Goal: Task Accomplishment & Management: Manage account settings

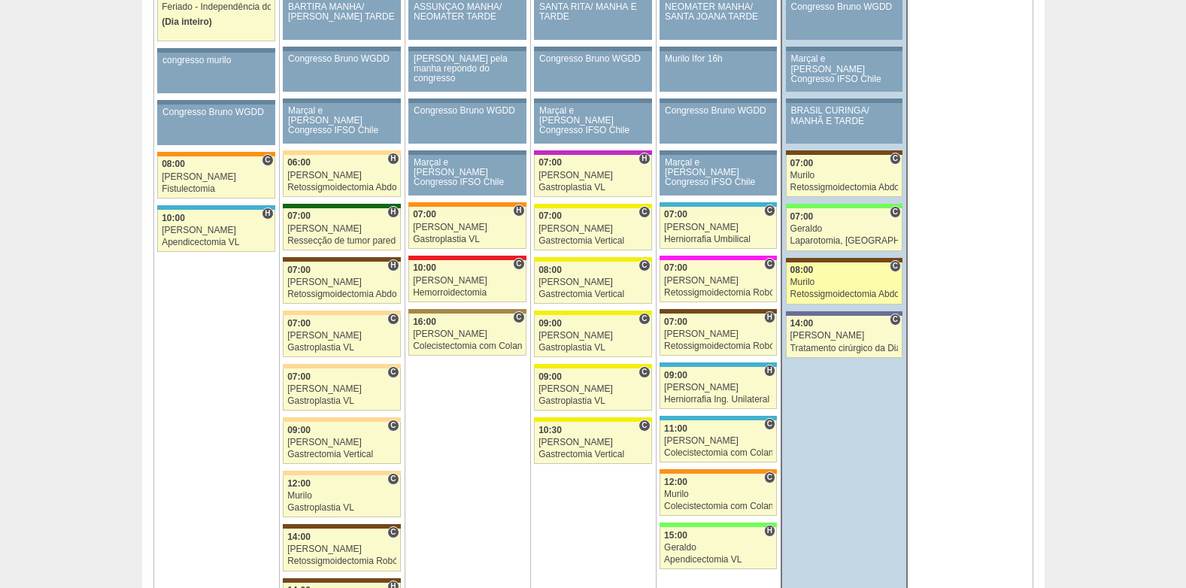
scroll to position [978, 0]
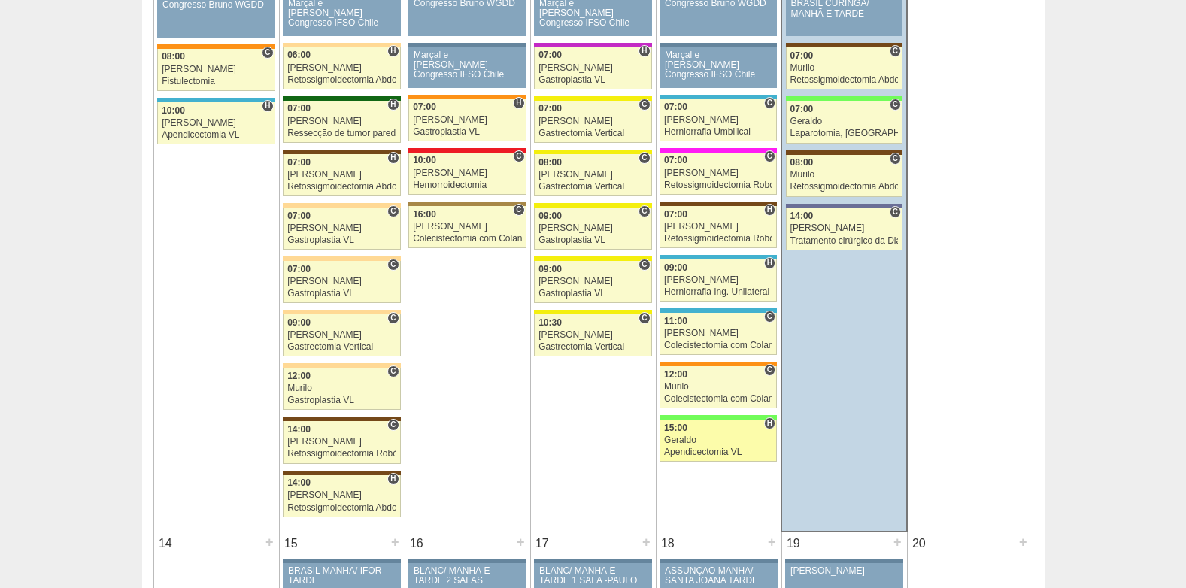
click at [713, 439] on div "Geraldo" at bounding box center [718, 441] width 108 height 10
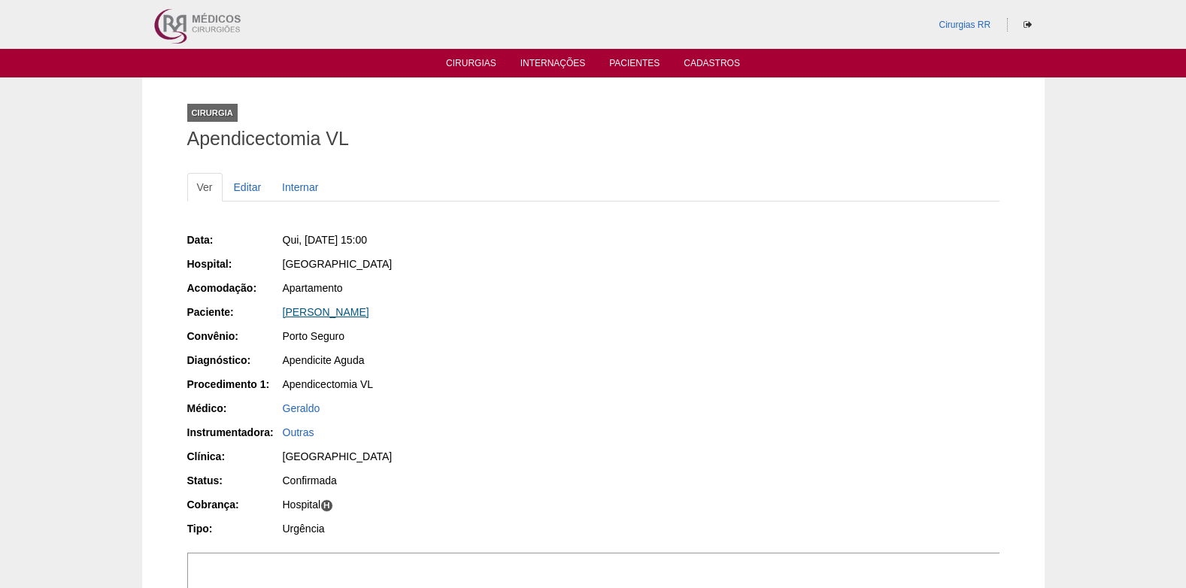
click at [304, 311] on link "[PERSON_NAME]" at bounding box center [326, 312] width 87 height 12
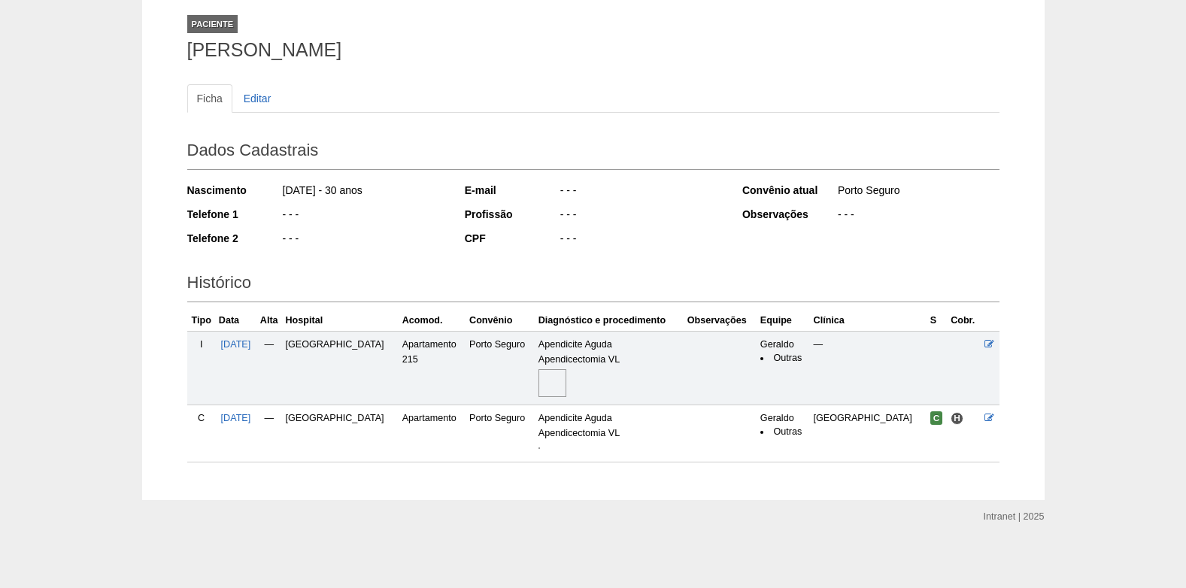
scroll to position [91, 0]
click at [540, 447] on img at bounding box center [540, 446] width 2 height 2
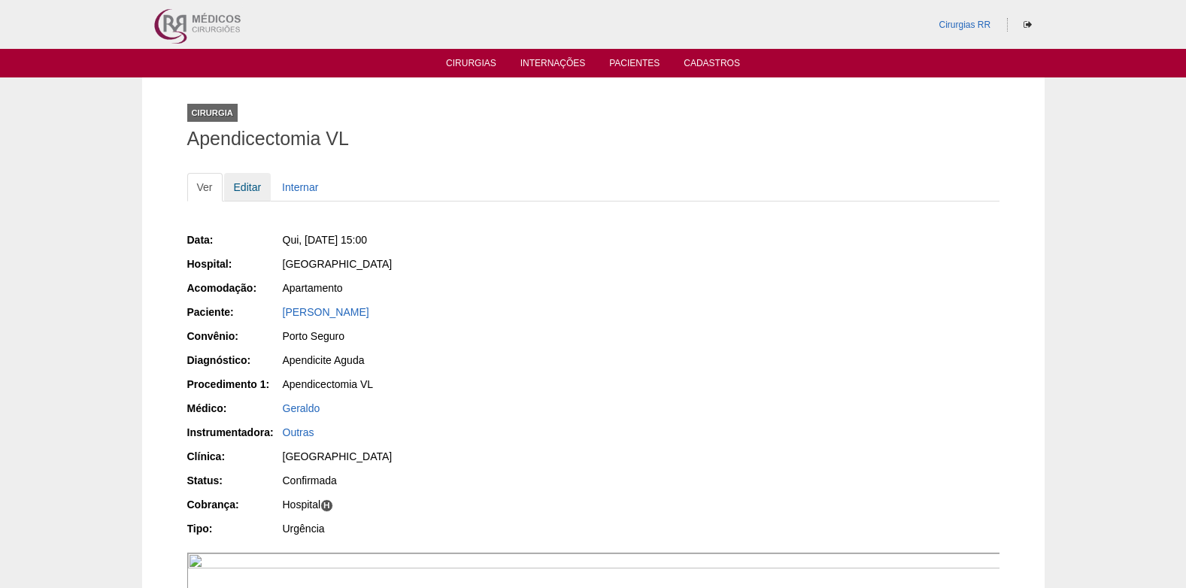
click at [243, 185] on link "Editar" at bounding box center [247, 187] width 47 height 29
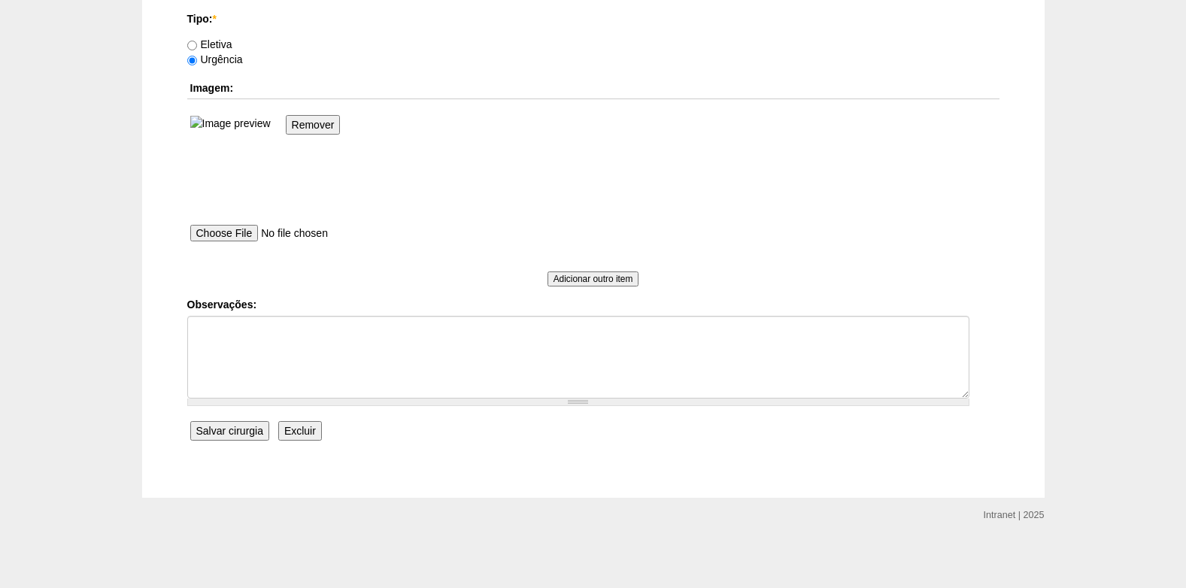
scroll to position [1393, 0]
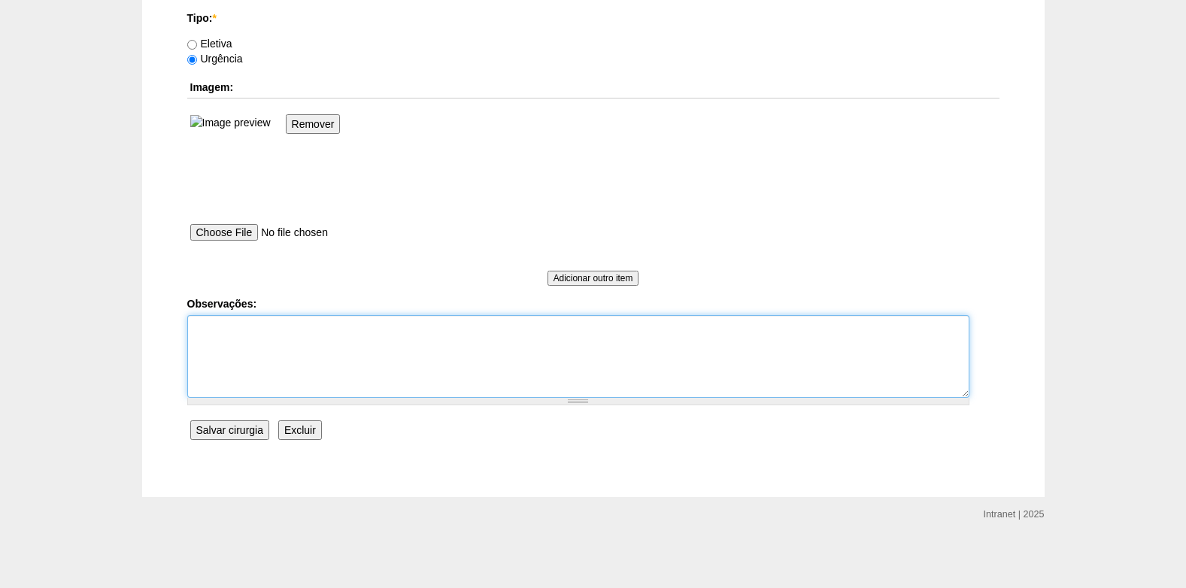
click at [247, 387] on textarea "Observações:" at bounding box center [578, 356] width 782 height 83
type textarea "C"
type textarea "[GEOGRAPHIC_DATA]"
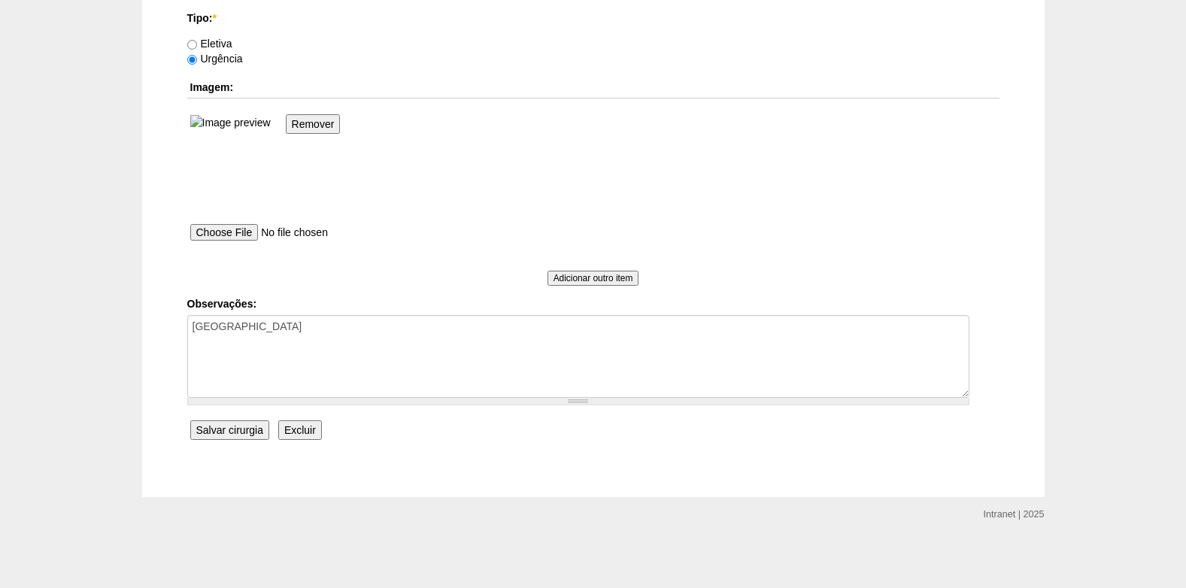
click at [236, 429] on input "Salvar cirurgia" at bounding box center [229, 431] width 79 height 20
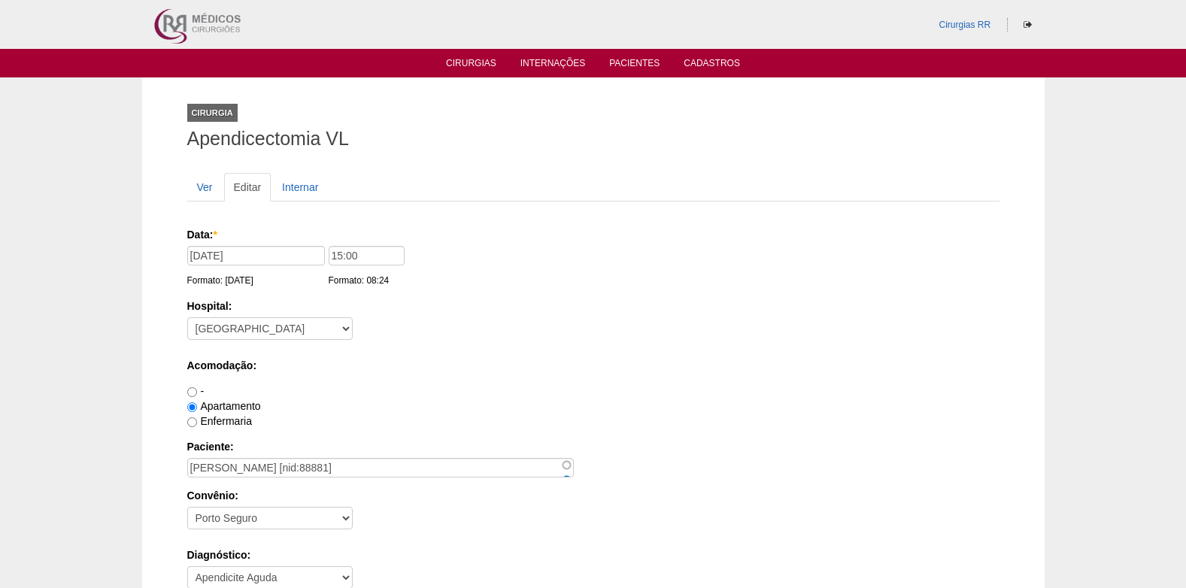
scroll to position [1393, 0]
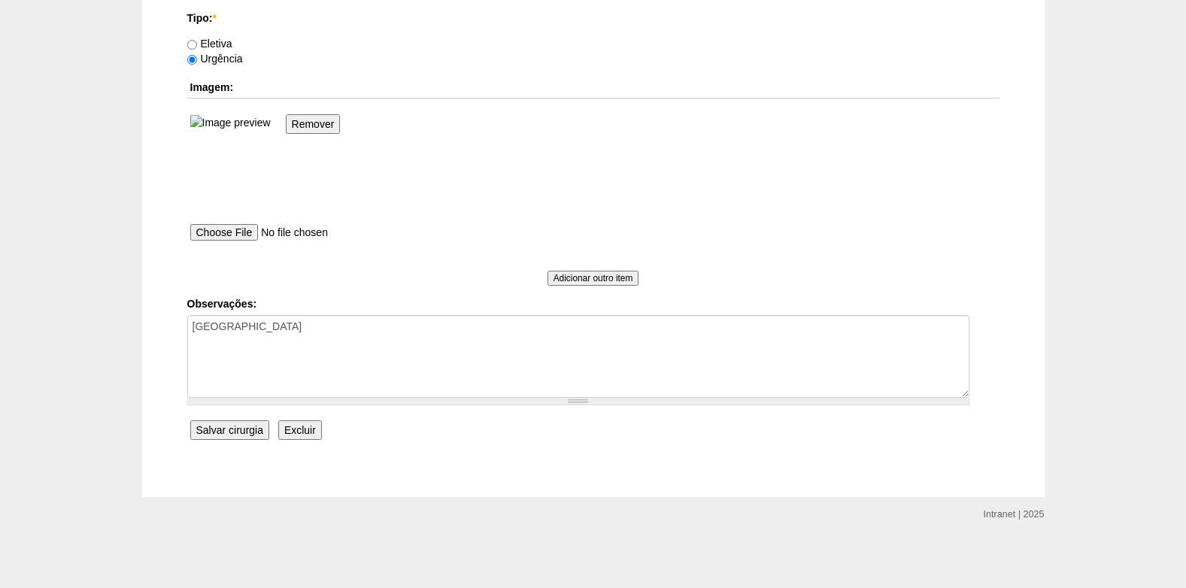
click at [252, 434] on input "Salvar cirurgia" at bounding box center [229, 431] width 79 height 20
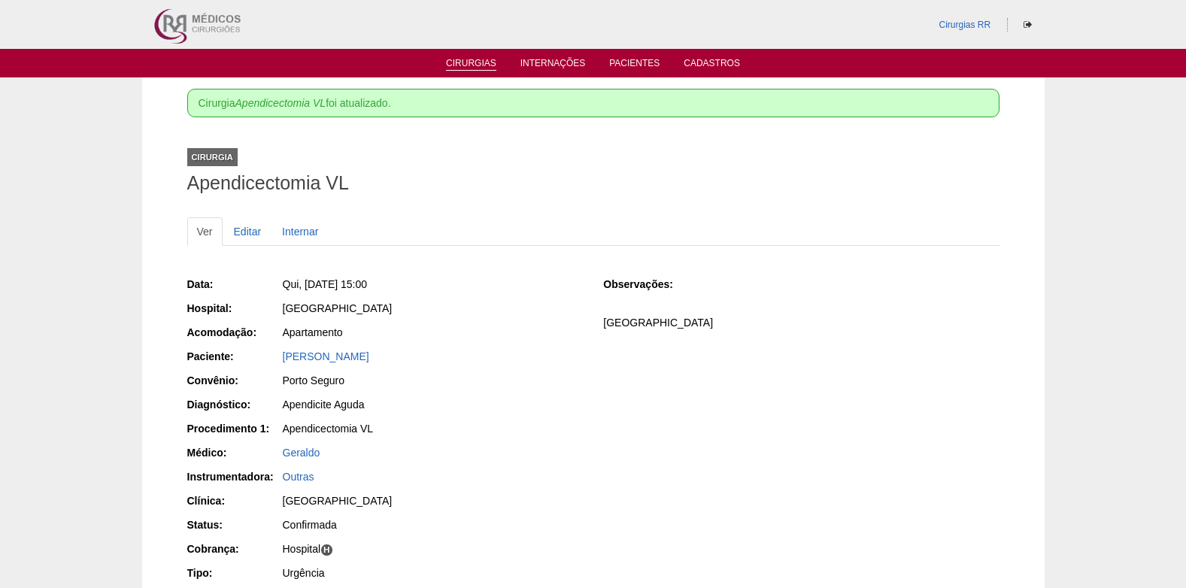
click at [478, 65] on link "Cirurgias" at bounding box center [471, 64] width 50 height 13
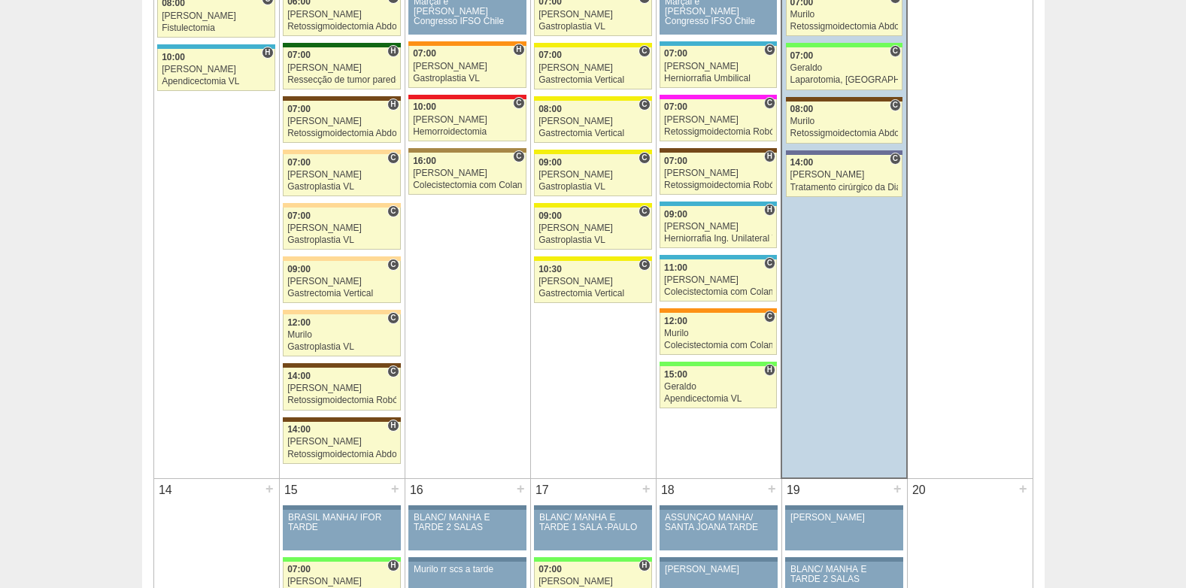
scroll to position [1053, 0]
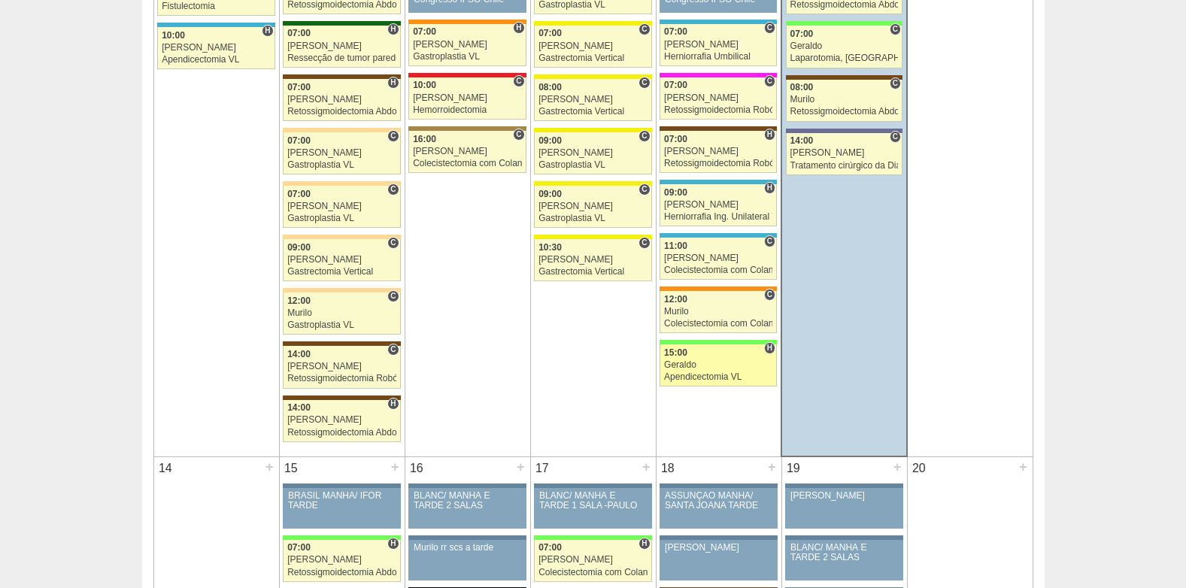
click at [711, 370] on div "Geraldo" at bounding box center [718, 365] width 108 height 10
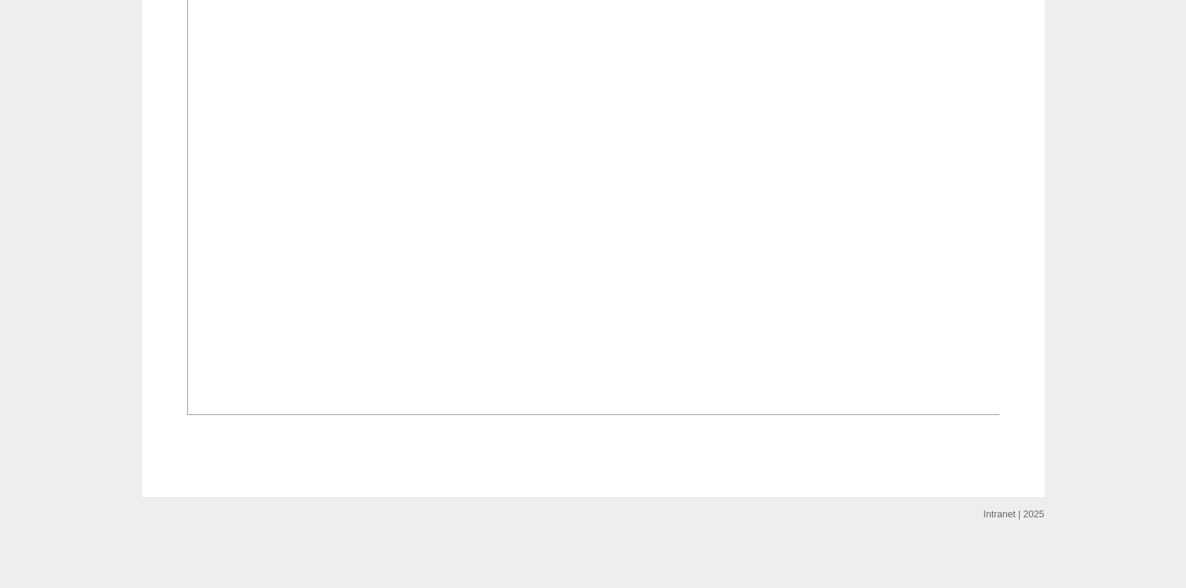
scroll to position [1204, 0]
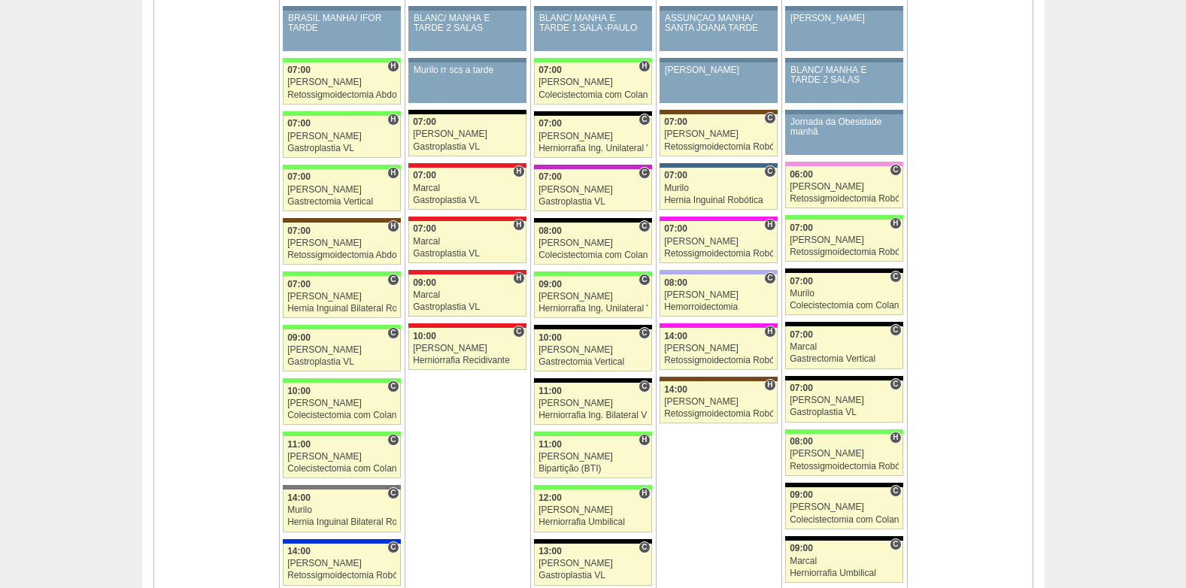
scroll to position [1505, 0]
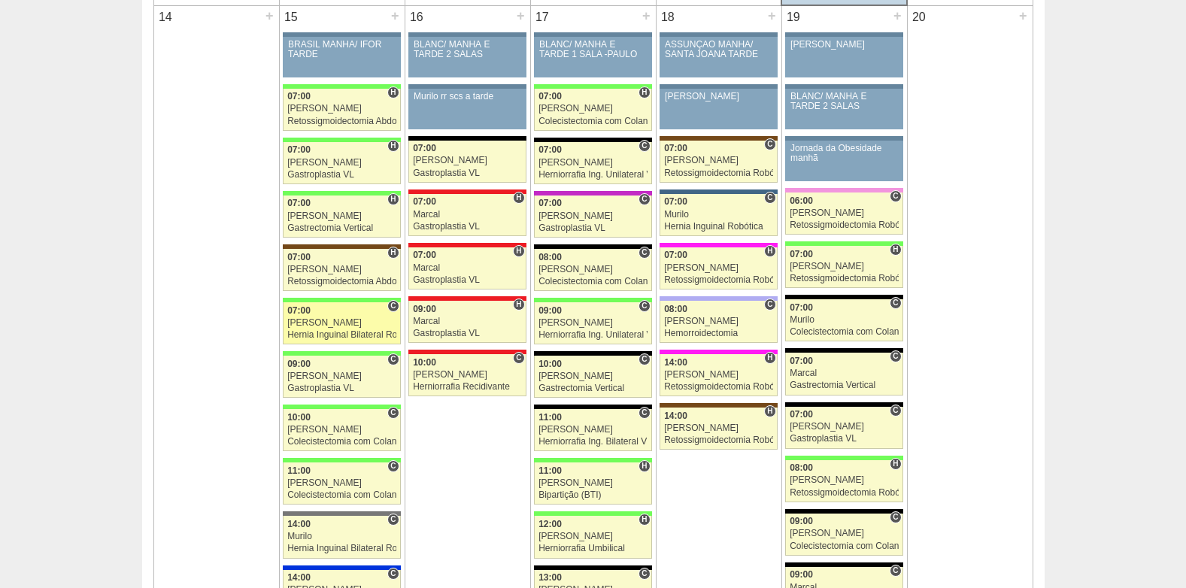
click at [309, 323] on div "Nathan" at bounding box center [341, 323] width 109 height 10
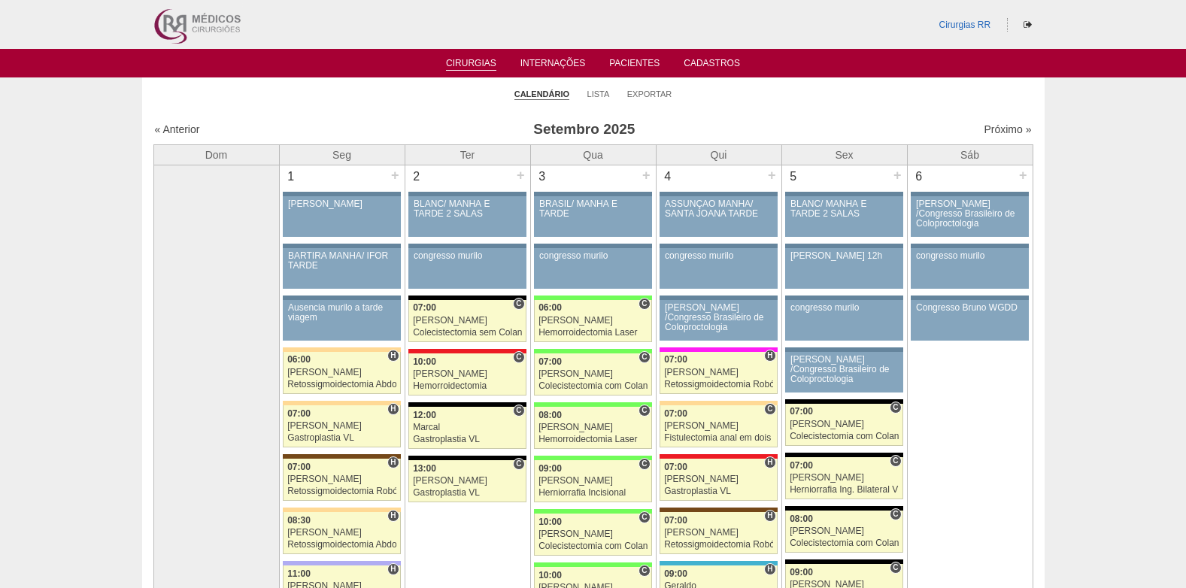
scroll to position [1505, 0]
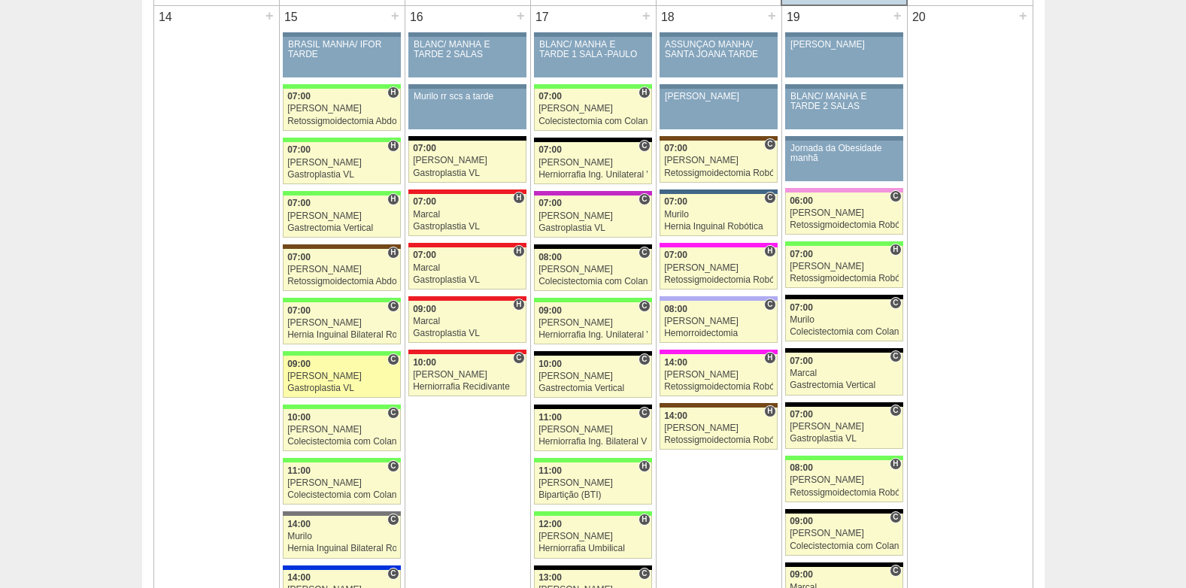
click at [309, 384] on div "Gastroplastia VL" at bounding box center [341, 389] width 109 height 10
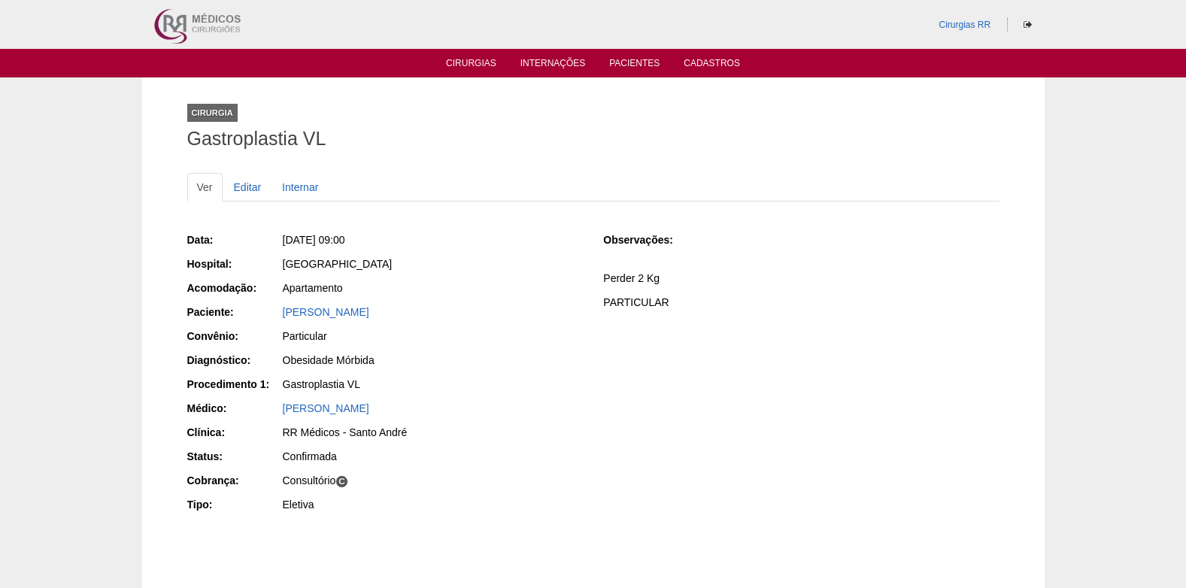
drag, startPoint x: 278, startPoint y: 319, endPoint x: 383, endPoint y: 311, distance: 104.8
click at [383, 311] on div "Paciente: Naomi Costa Moraes" at bounding box center [385, 314] width 396 height 19
copy div "Paciente: Naomi Costa Moraes"
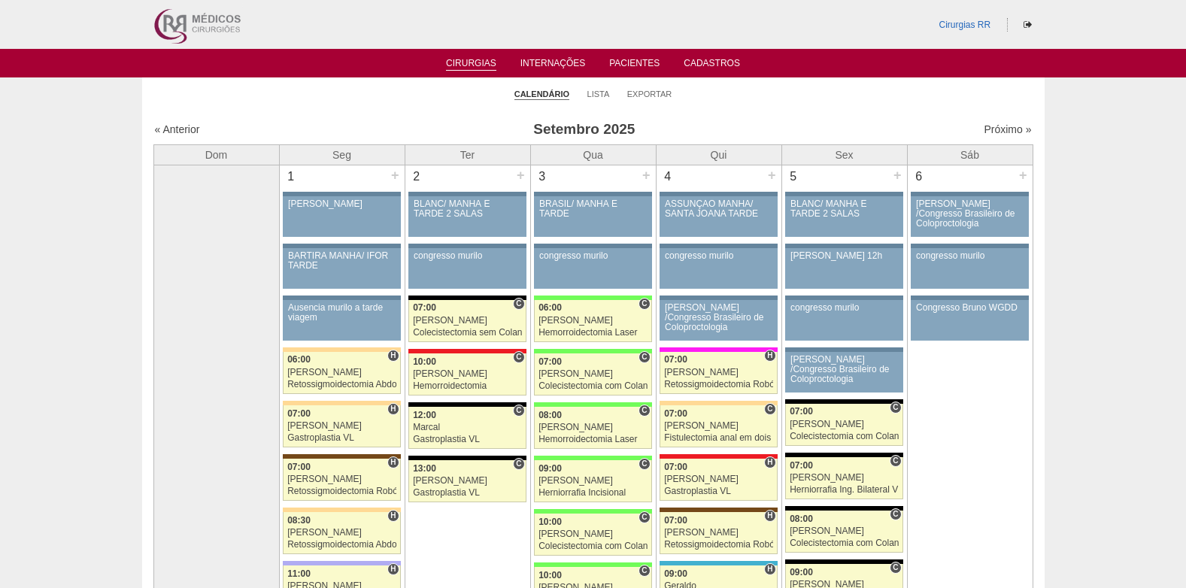
scroll to position [1505, 0]
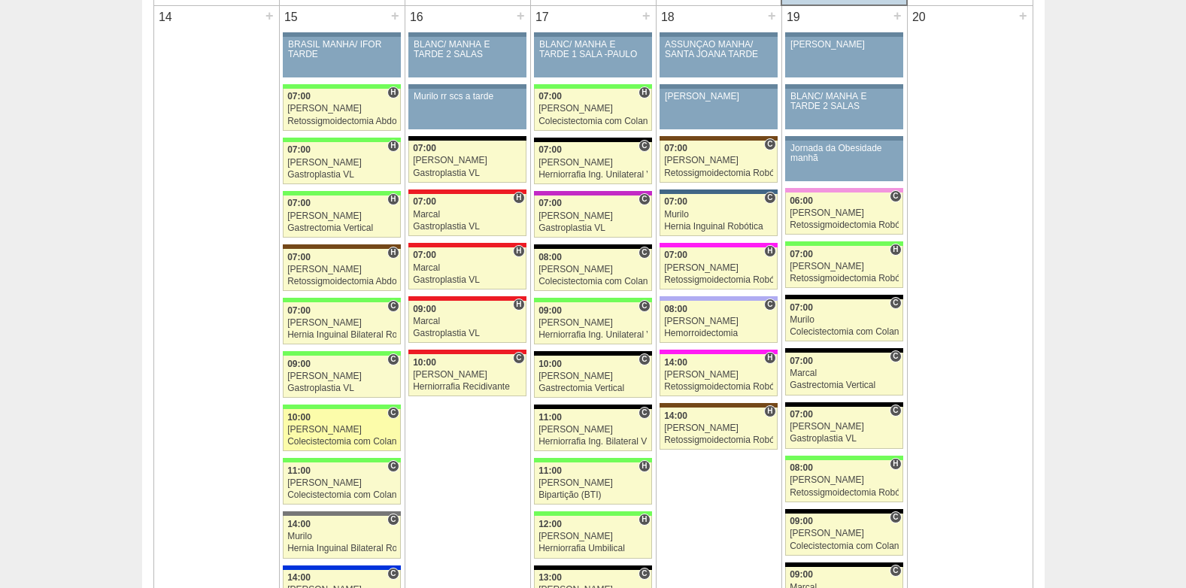
click at [324, 424] on link "88807 Paulo Regina C 10:00 Paulo Regina Colecistectomia com Colangiografia VL H…" at bounding box center [341, 430] width 117 height 42
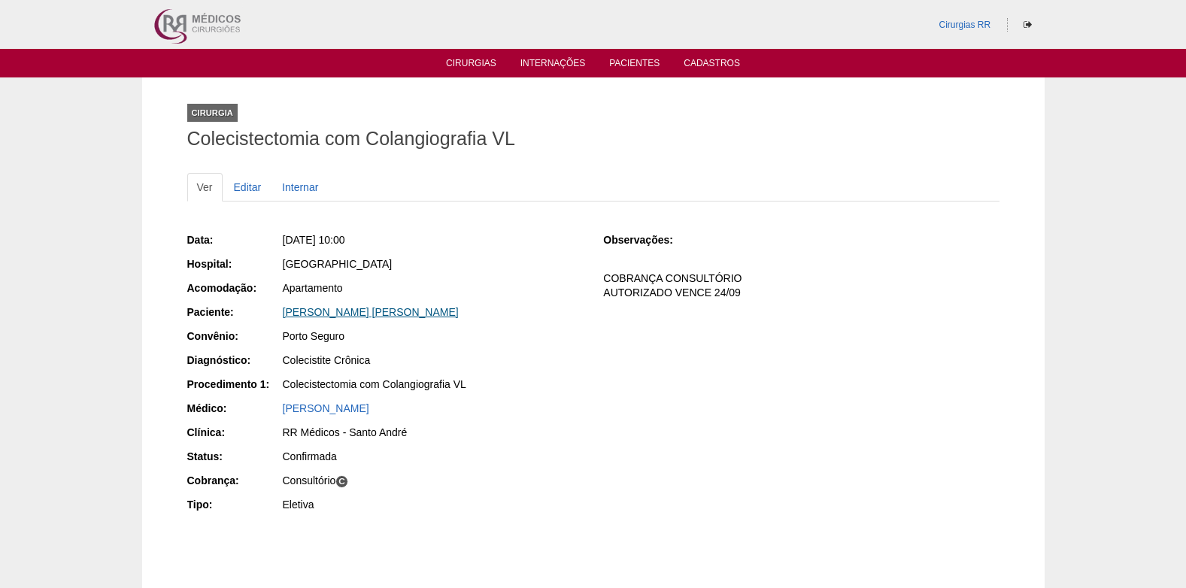
drag, startPoint x: 454, startPoint y: 314, endPoint x: 286, endPoint y: 314, distance: 168.5
click at [286, 314] on div "Marcia Aparecida Rondelli Fuentes" at bounding box center [433, 312] width 300 height 15
copy link "Marcia Aparecida Rondelli Fuentes"
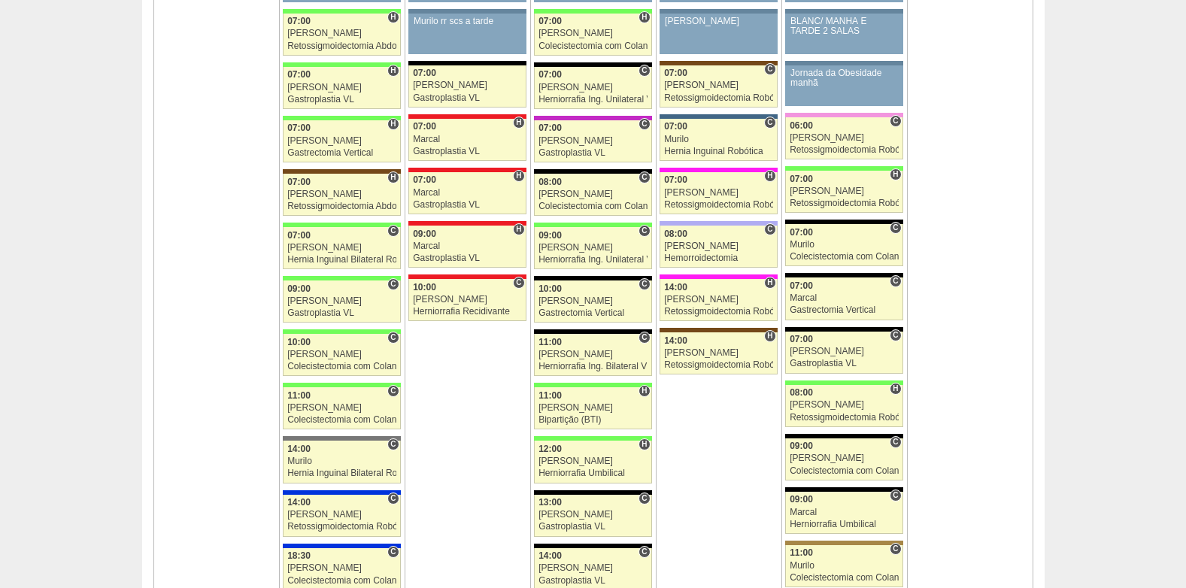
scroll to position [1505, 0]
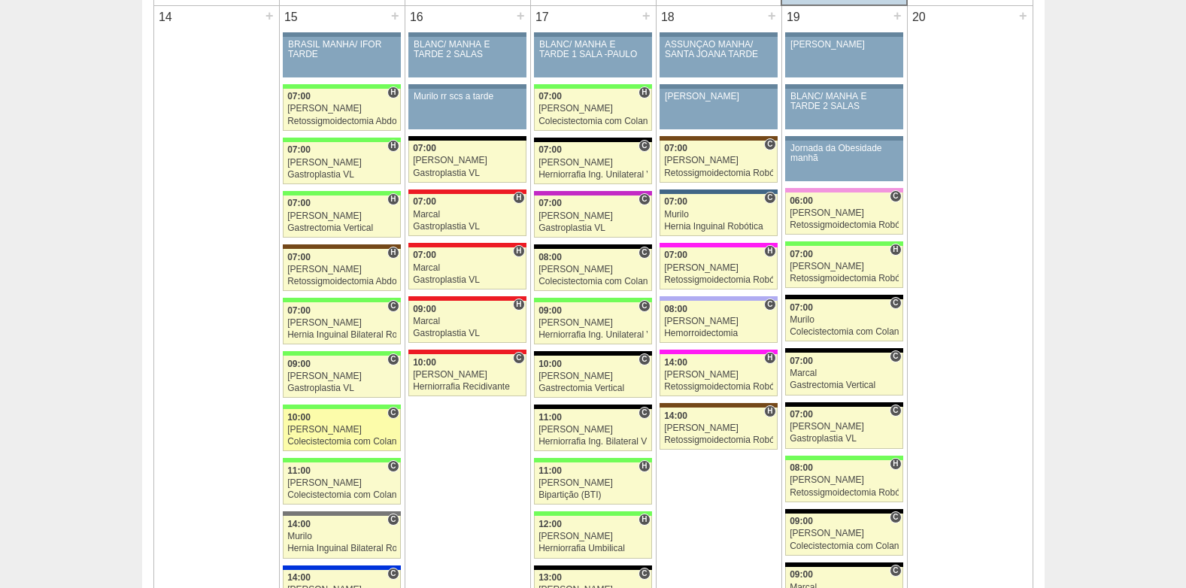
click at [325, 416] on div "10:00" at bounding box center [341, 418] width 109 height 10
click at [313, 436] on link "88807 Paulo Regina C 10:00 Paulo Regina Colecistectomia com Colangiografia VL H…" at bounding box center [341, 430] width 117 height 42
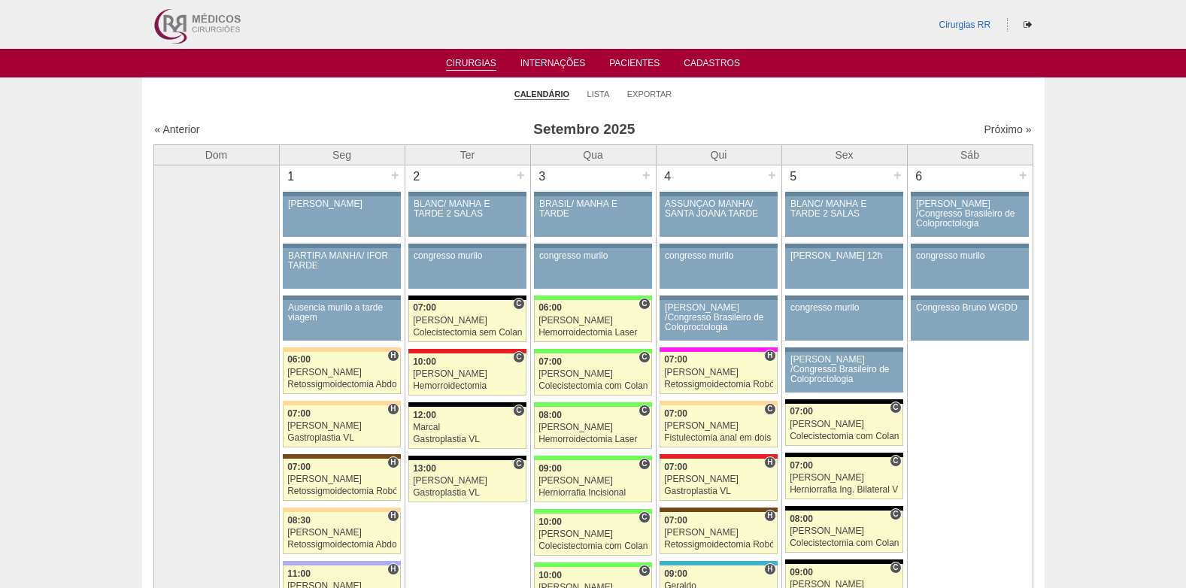
scroll to position [1505, 0]
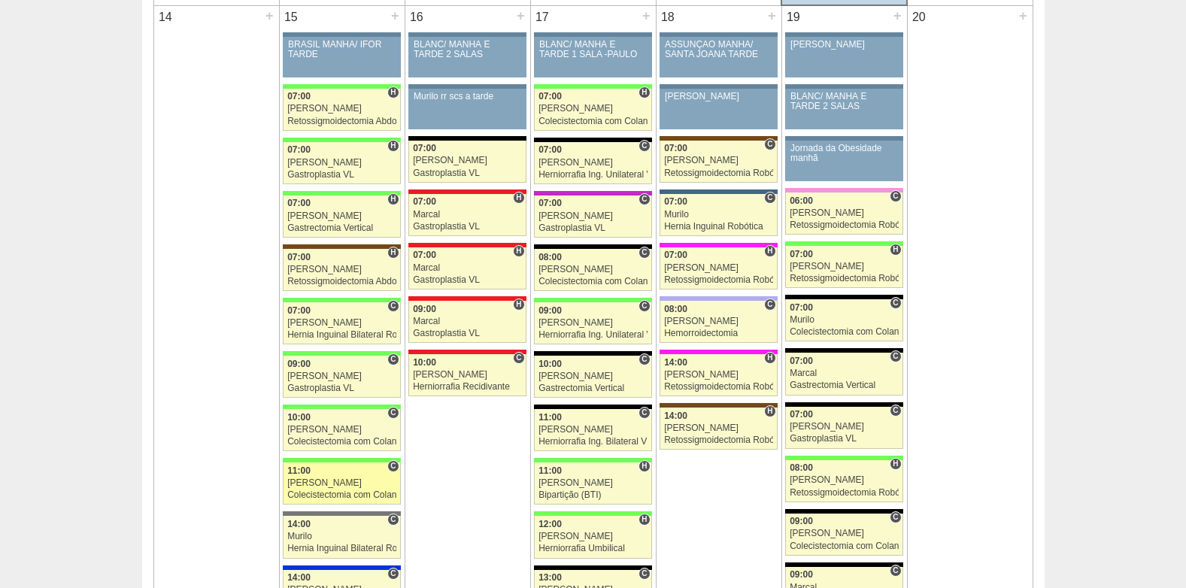
click at [308, 474] on span "11:00" at bounding box center [298, 471] width 23 height 11
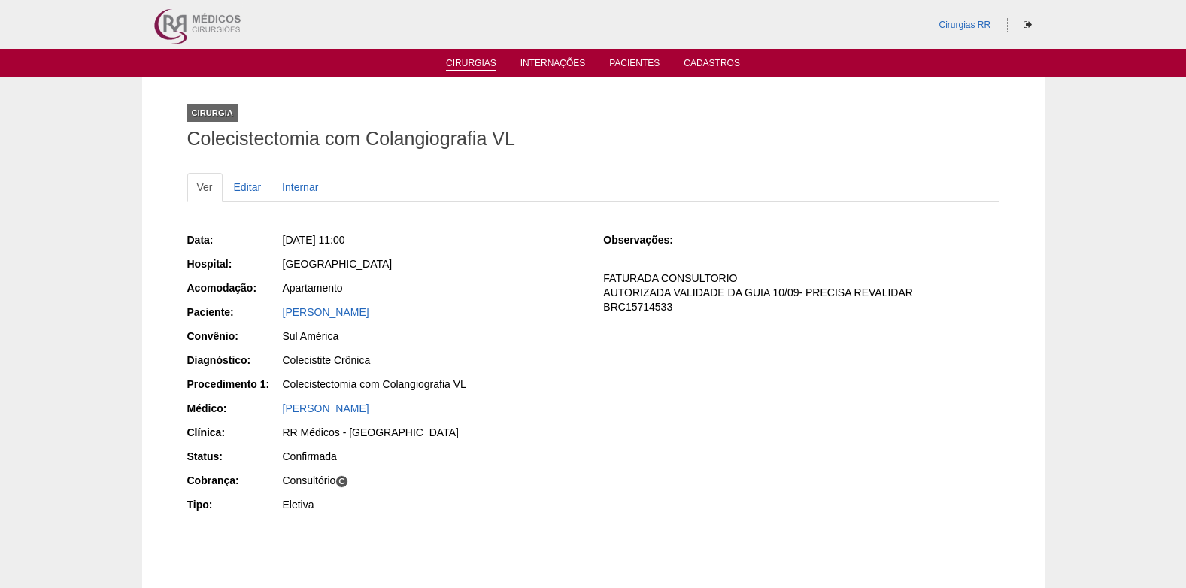
click at [474, 63] on link "Cirurgias" at bounding box center [471, 64] width 50 height 13
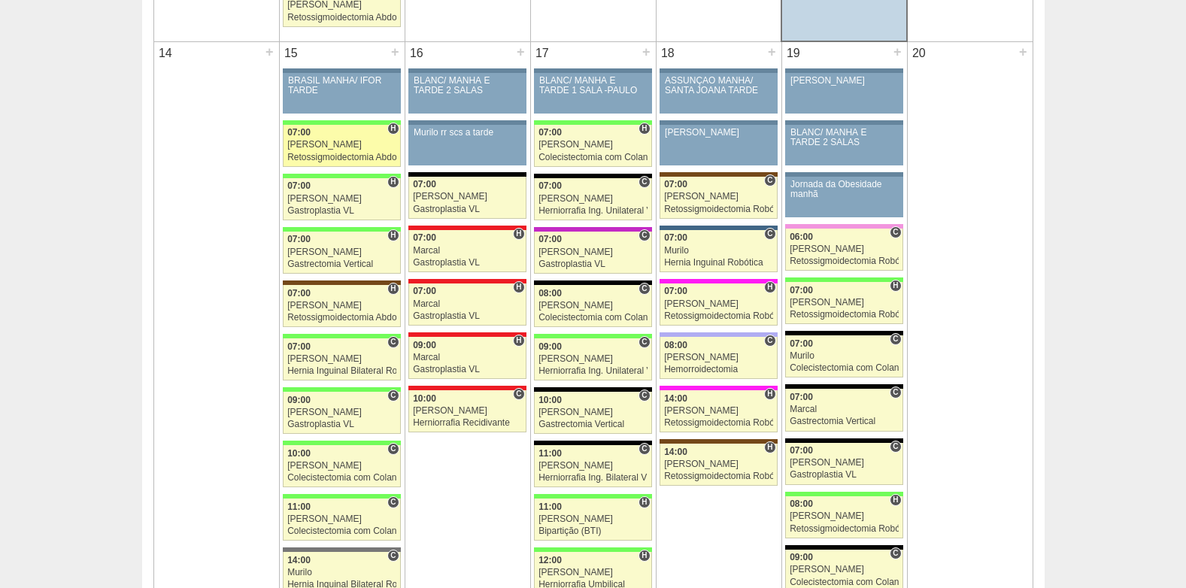
scroll to position [1429, 0]
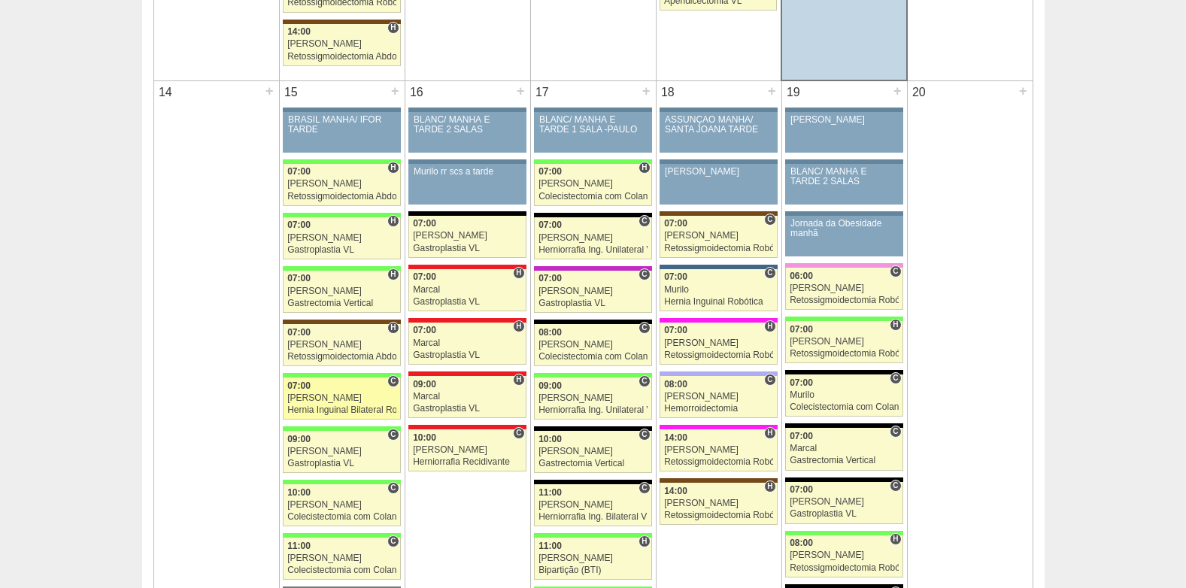
click at [313, 390] on div "07:00" at bounding box center [341, 386] width 109 height 10
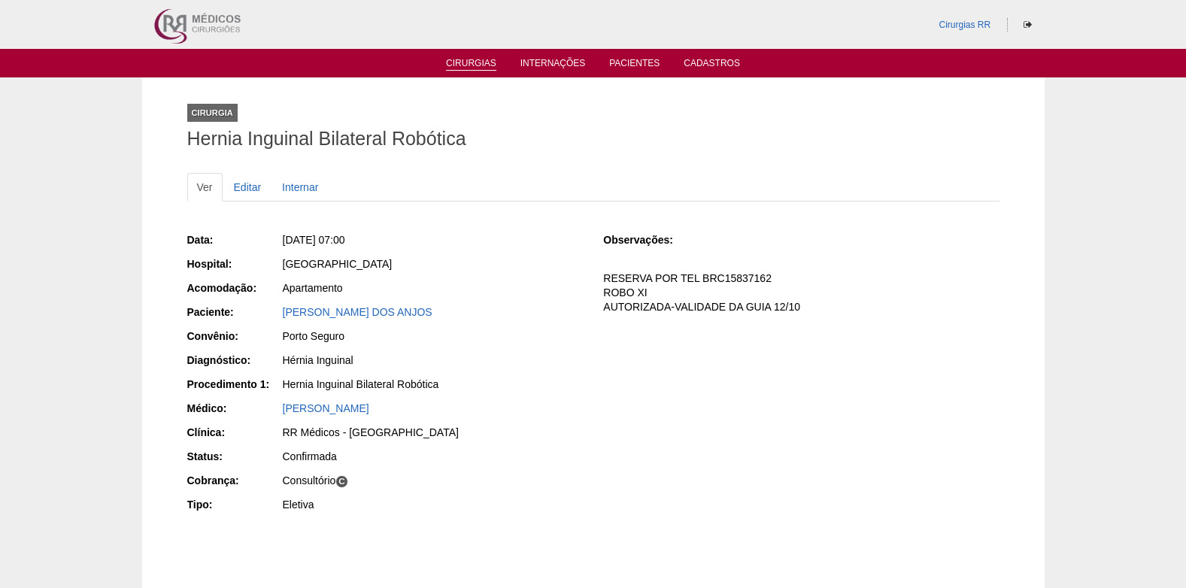
click at [474, 62] on link "Cirurgias" at bounding box center [471, 64] width 50 height 13
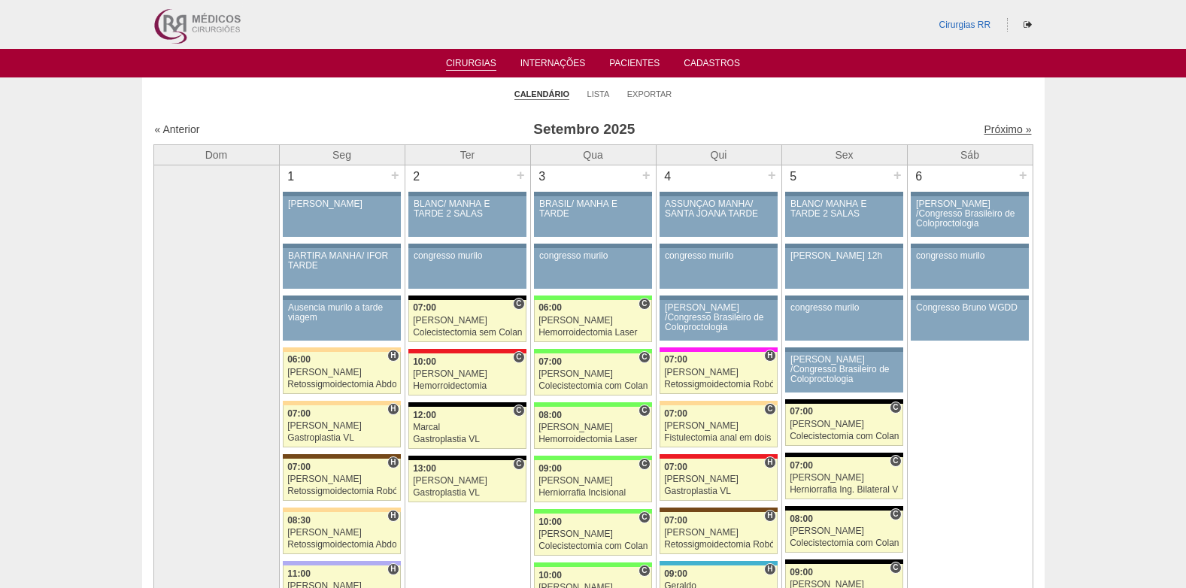
click at [1004, 128] on link "Próximo »" at bounding box center [1007, 129] width 47 height 12
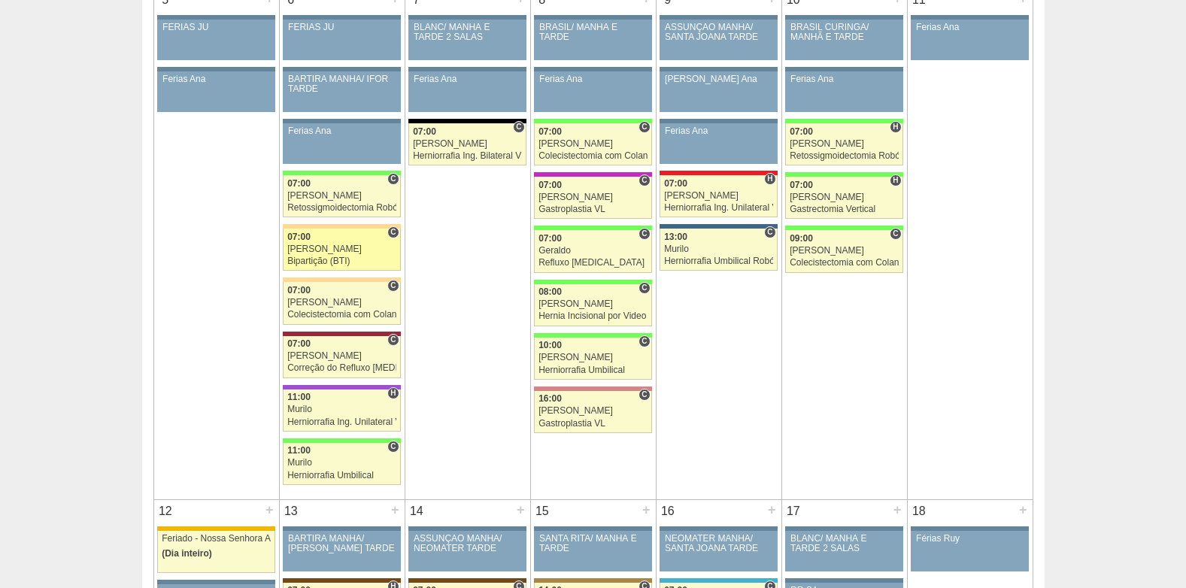
scroll to position [602, 0]
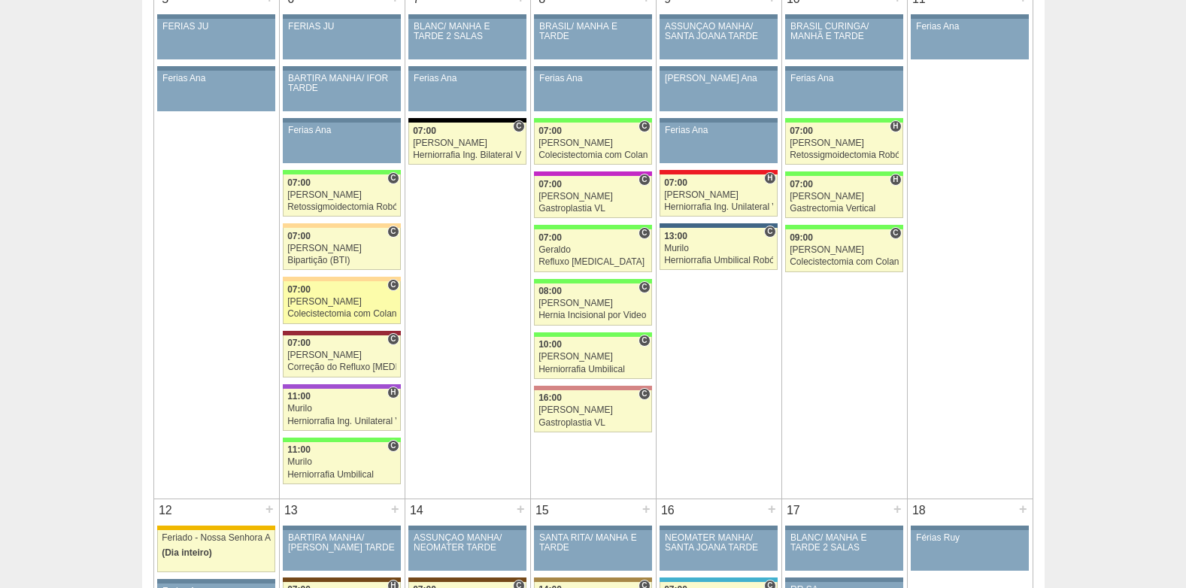
click at [327, 305] on div "[PERSON_NAME]" at bounding box center [341, 302] width 109 height 10
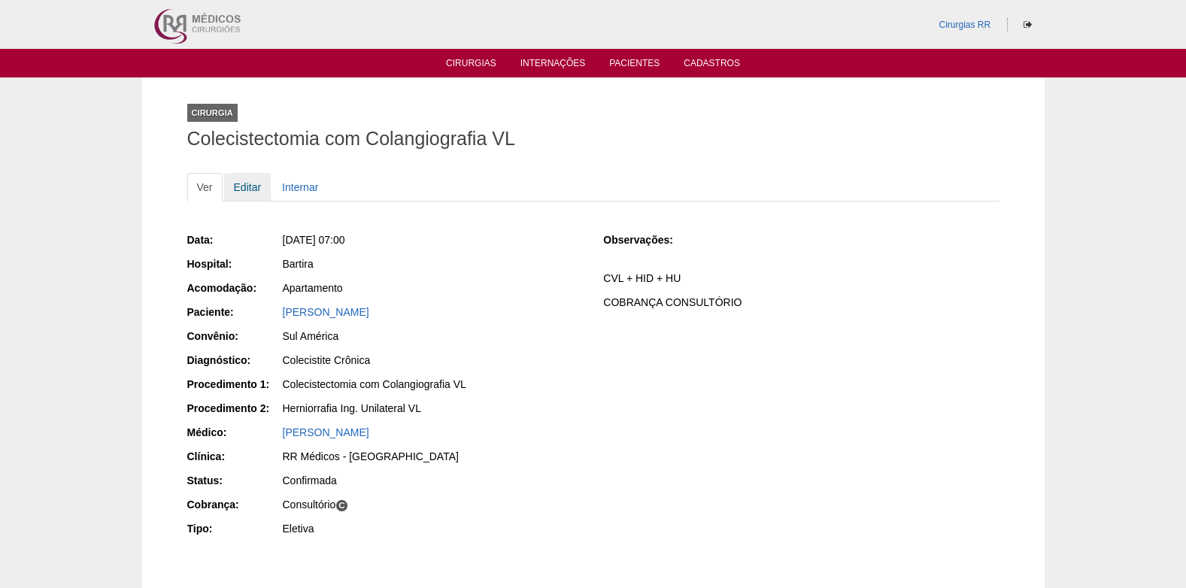
click at [248, 186] on link "Editar" at bounding box center [247, 187] width 47 height 29
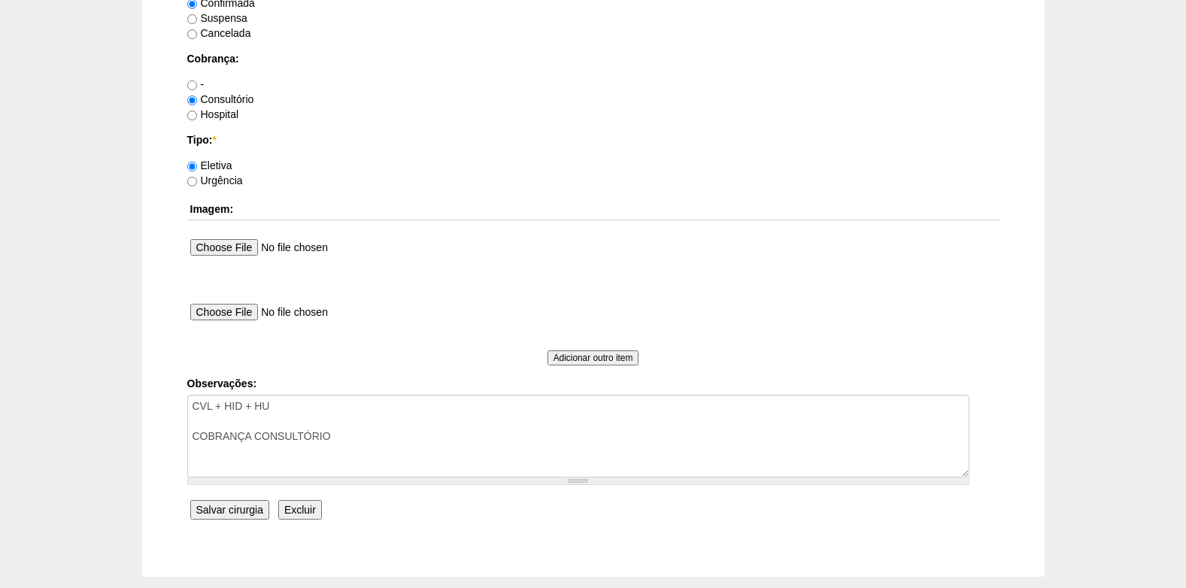
scroll to position [1279, 0]
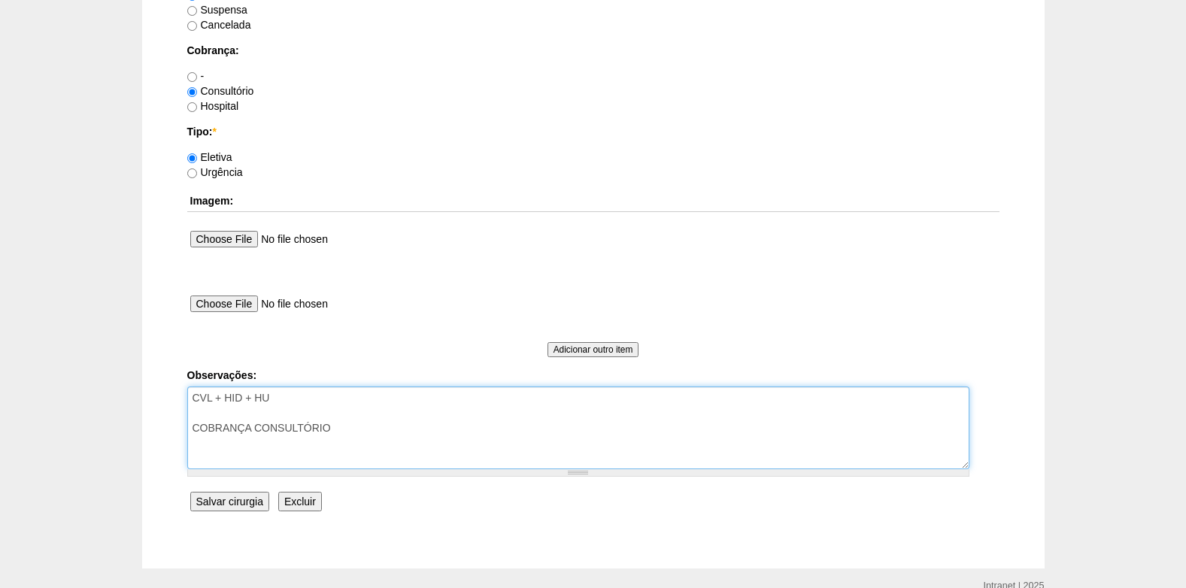
click at [353, 417] on textarea "CVL + HID + HU COBRANÇA CONSULTÓRIO" at bounding box center [578, 428] width 782 height 83
click at [345, 426] on textarea "CVL + HID + HU COBRANÇA CONSULTÓRIO" at bounding box center [578, 428] width 782 height 83
type textarea "CVL + HID + HU COBRANÇA CONSULTÓRIO AUTORIZADO VENCE 10/10"
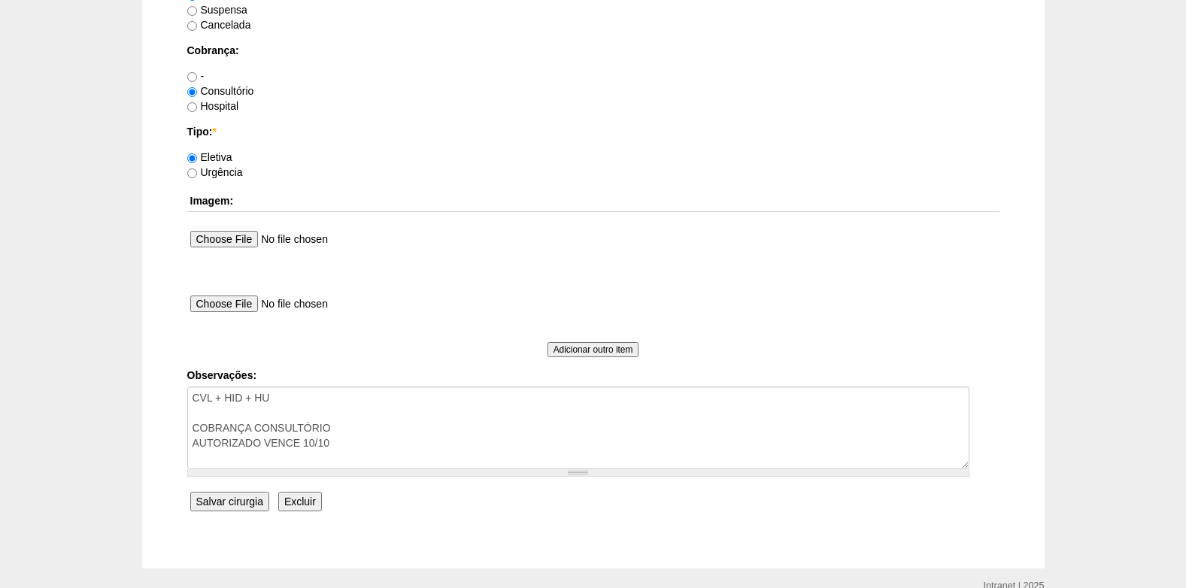
click at [244, 500] on input "Salvar cirurgia" at bounding box center [229, 502] width 79 height 20
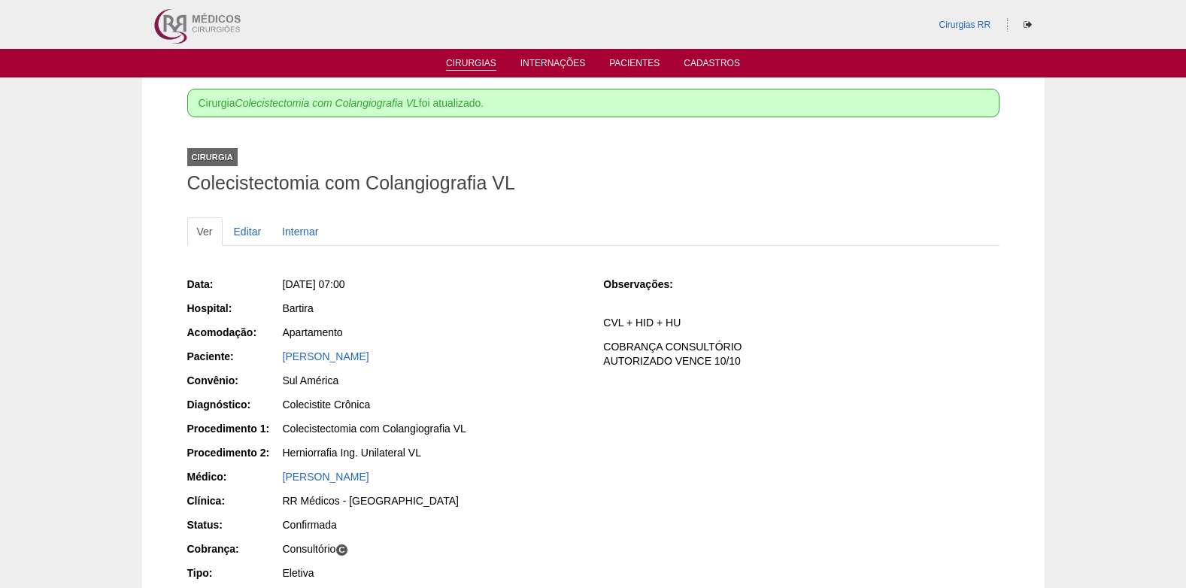
click at [466, 64] on link "Cirurgias" at bounding box center [471, 64] width 50 height 13
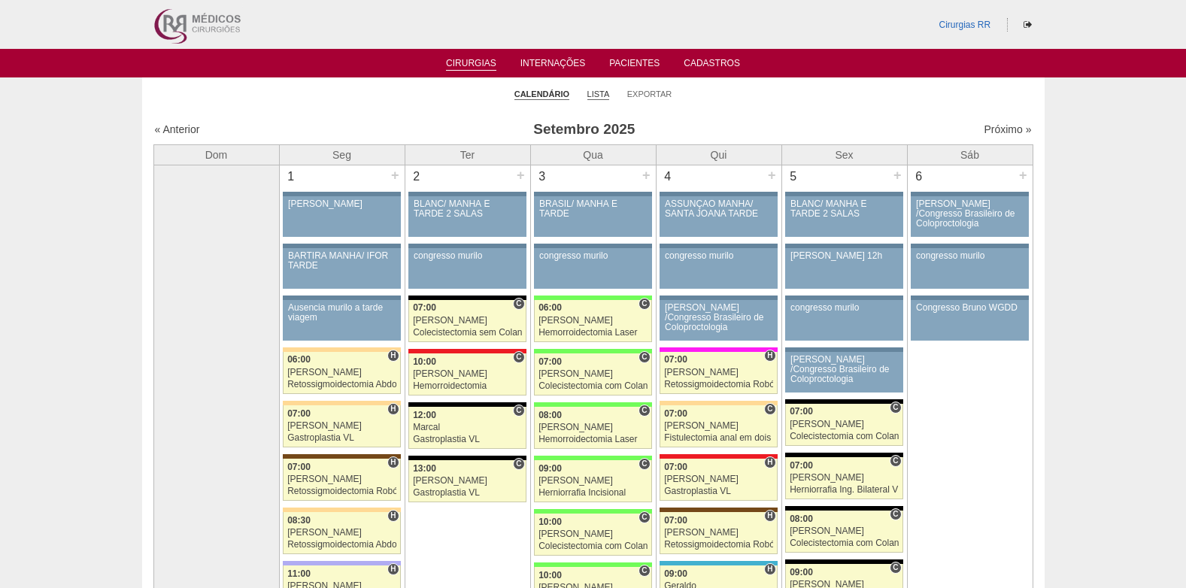
click at [600, 92] on link "Lista" at bounding box center [599, 94] width 23 height 11
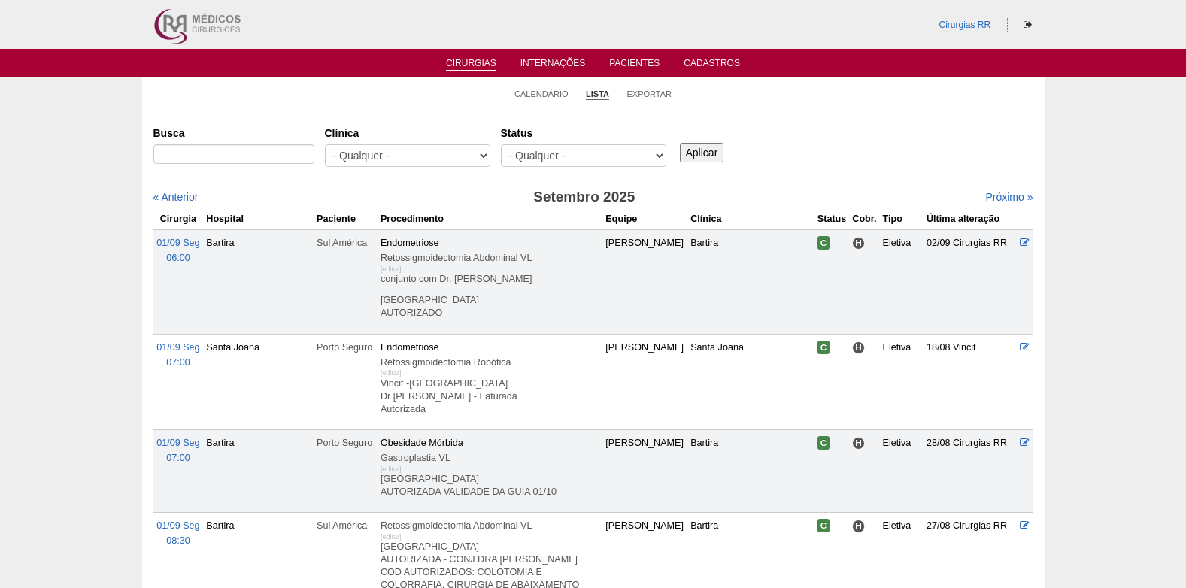
click at [636, 65] on link "Pacientes" at bounding box center [634, 65] width 50 height 15
